Goal: Task Accomplishment & Management: Use online tool/utility

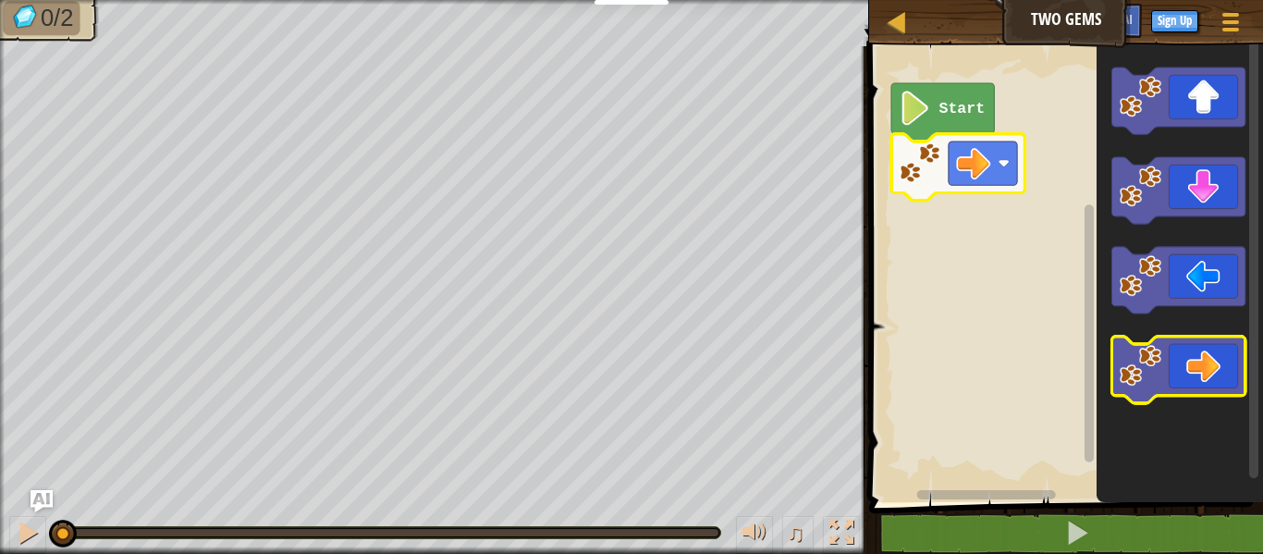
click at [1190, 384] on icon "Blockly Workspace" at bounding box center [1177, 369] width 133 height 67
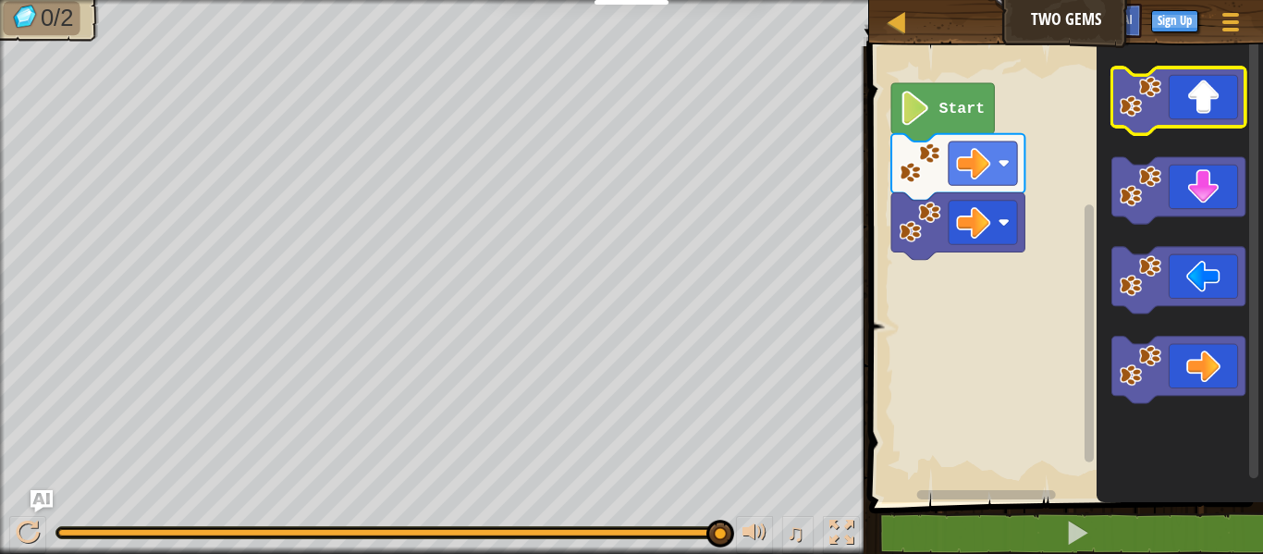
click at [1215, 79] on icon "Blockly Workspace" at bounding box center [1177, 100] width 133 height 67
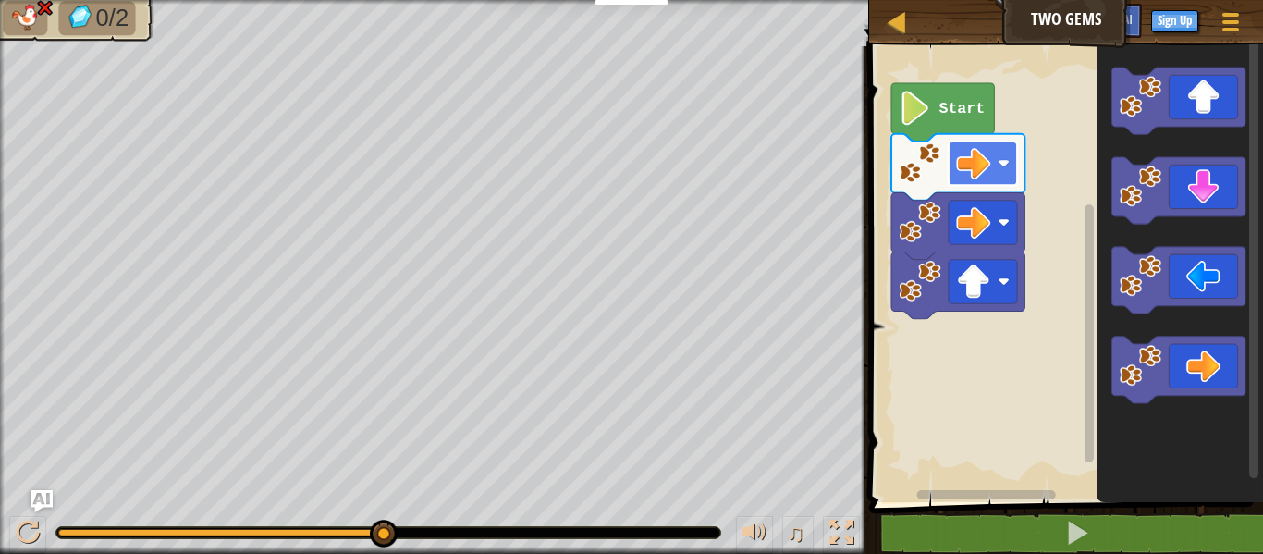
click at [985, 165] on image "Blockly Workspace" at bounding box center [973, 163] width 34 height 34
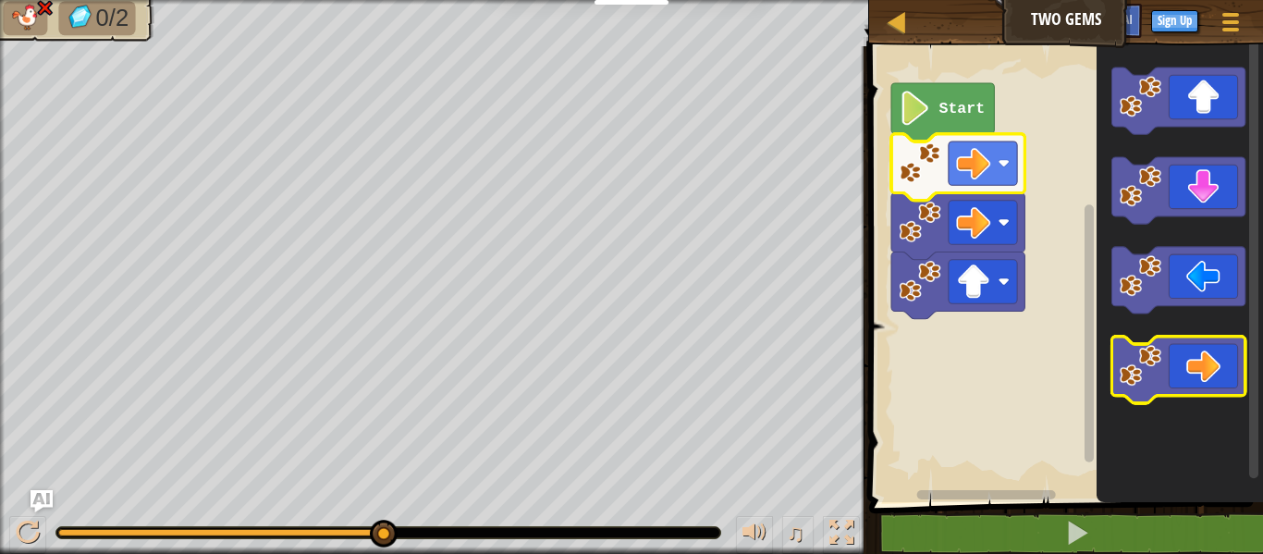
click at [1201, 337] on icon "Blockly Workspace" at bounding box center [1177, 369] width 133 height 67
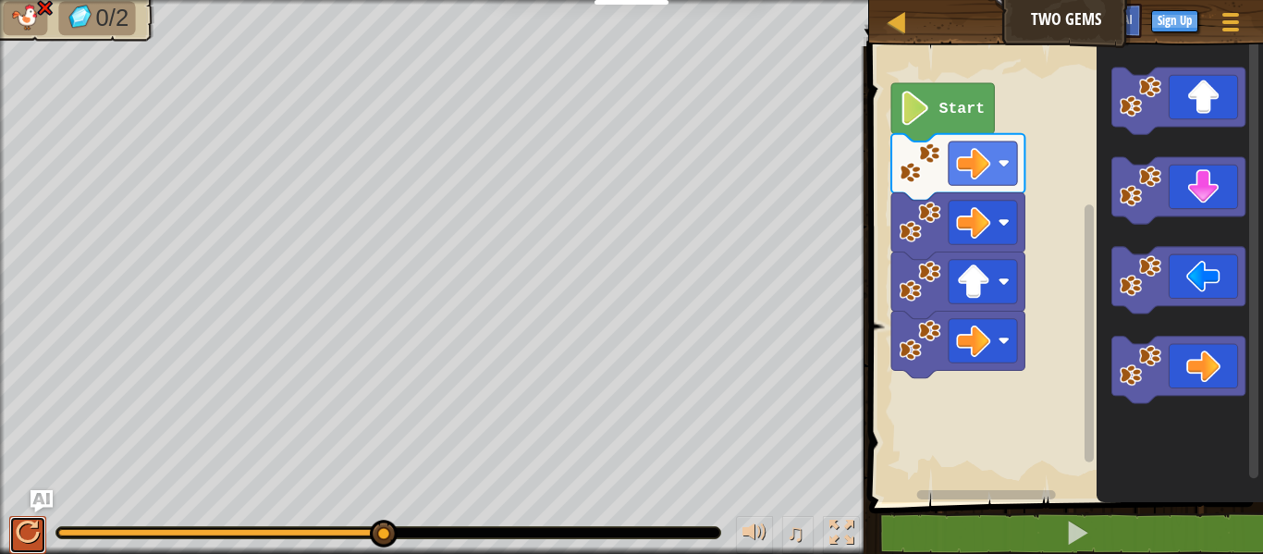
click at [40, 519] on button at bounding box center [27, 535] width 37 height 38
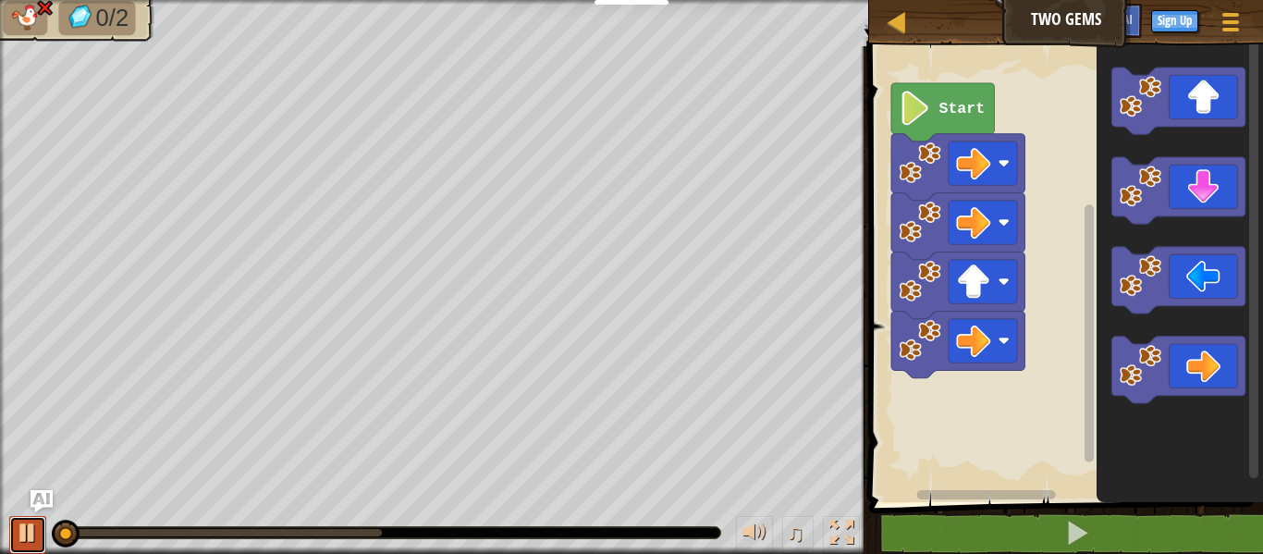
click at [40, 519] on button at bounding box center [27, 535] width 37 height 38
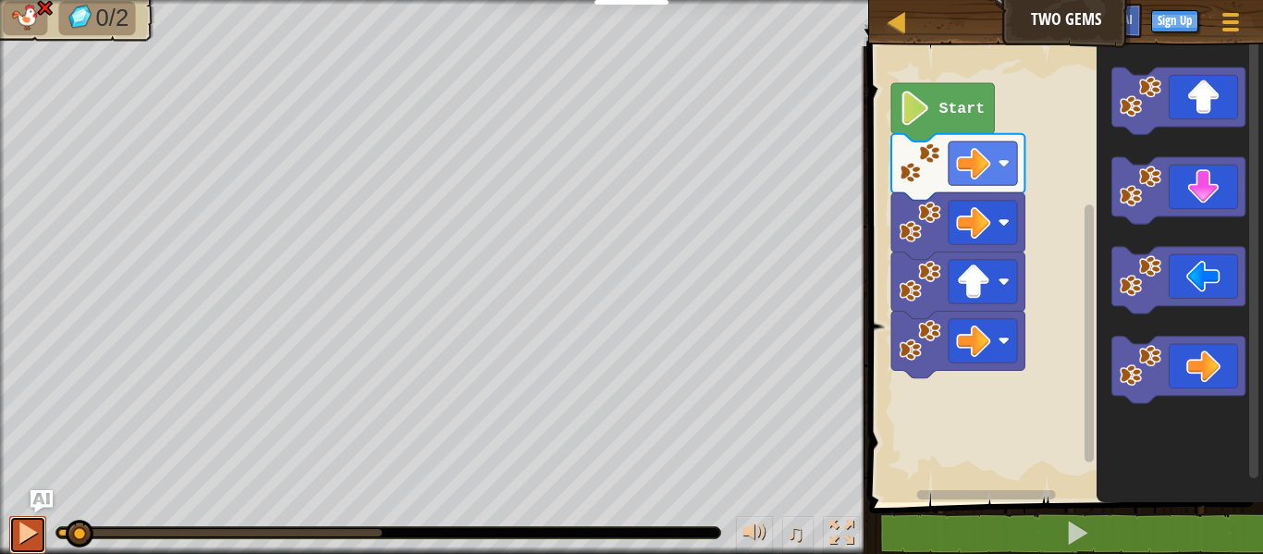
click at [40, 519] on button at bounding box center [27, 535] width 37 height 38
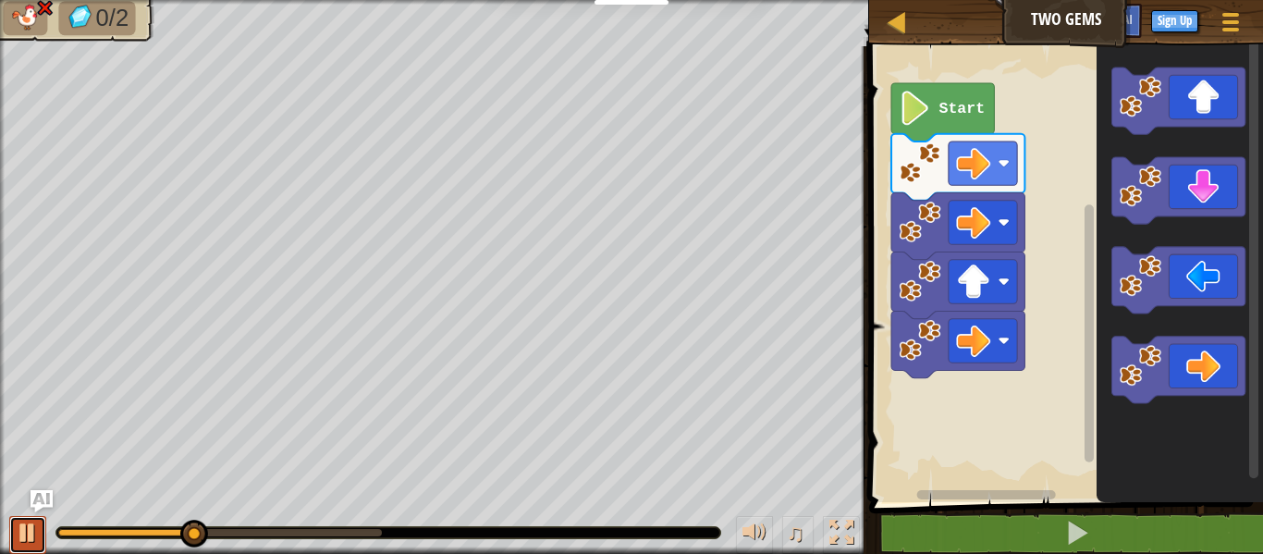
click at [40, 519] on button at bounding box center [27, 535] width 37 height 38
click at [17, 530] on div at bounding box center [28, 532] width 24 height 24
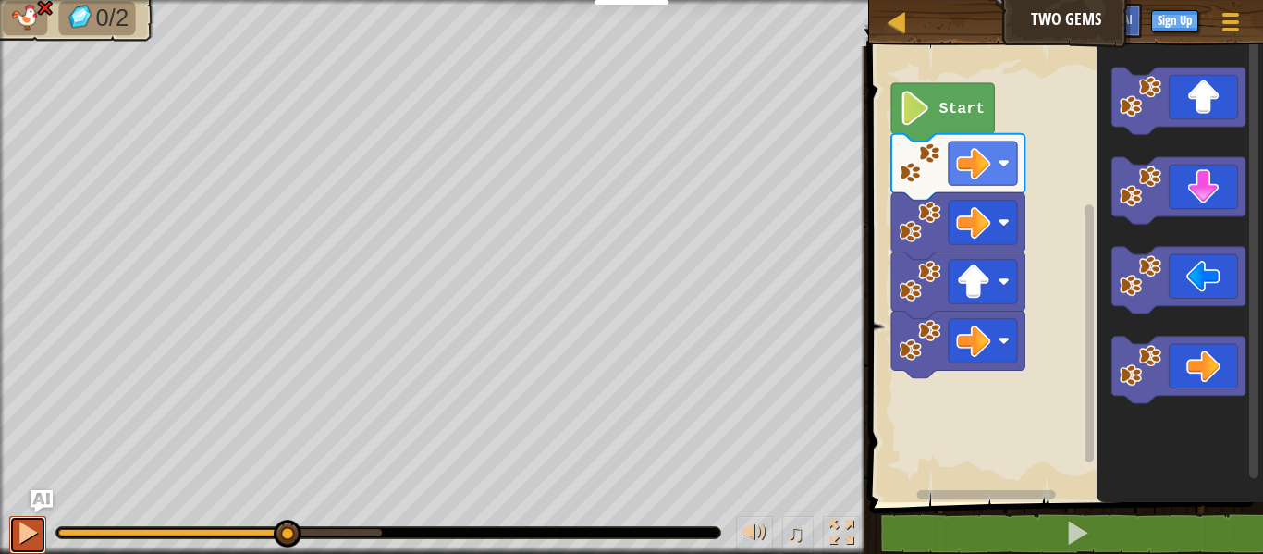
click at [17, 530] on div at bounding box center [28, 532] width 24 height 24
click at [23, 531] on div at bounding box center [28, 532] width 24 height 24
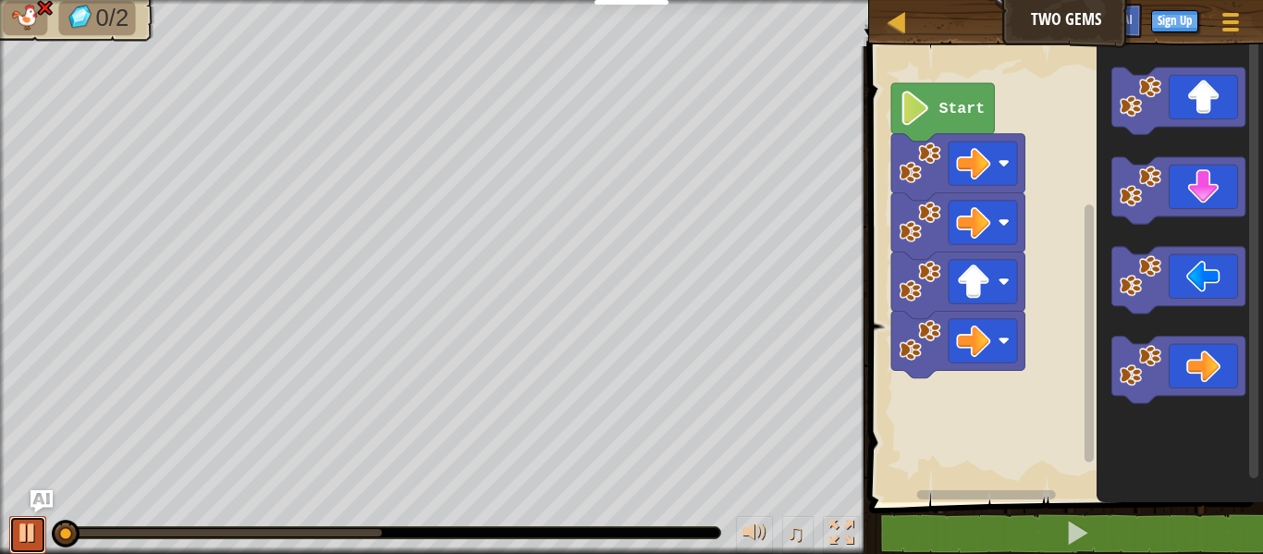
click at [23, 531] on div at bounding box center [28, 532] width 24 height 24
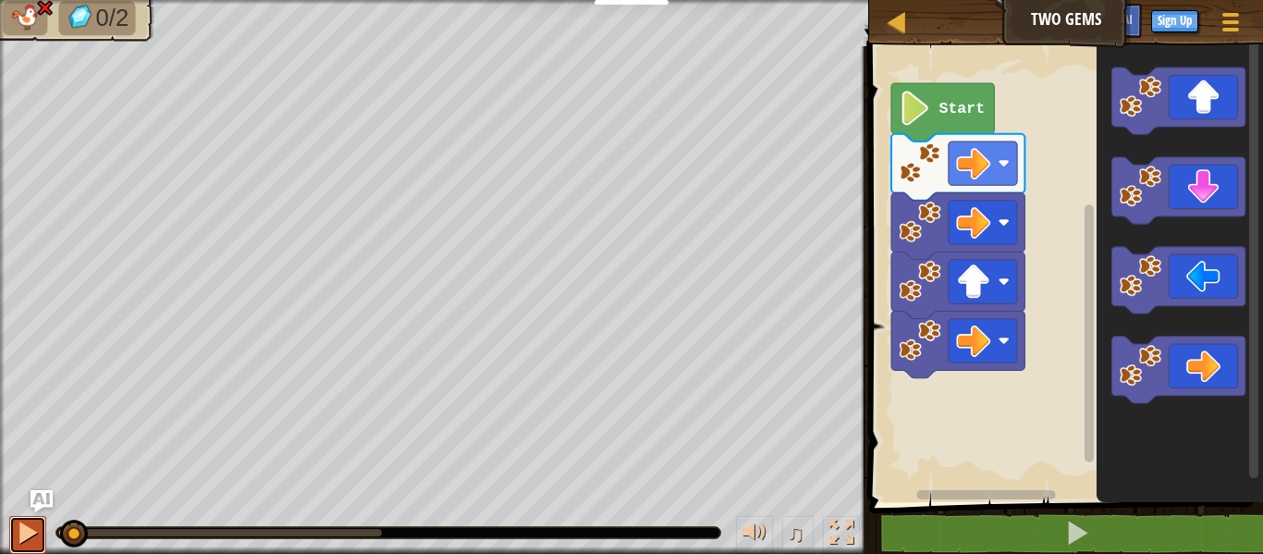
click at [23, 531] on div at bounding box center [28, 532] width 24 height 24
click at [0, 0] on div at bounding box center [0, 0] width 0 height 0
